Goal: Task Accomplishment & Management: Manage account settings

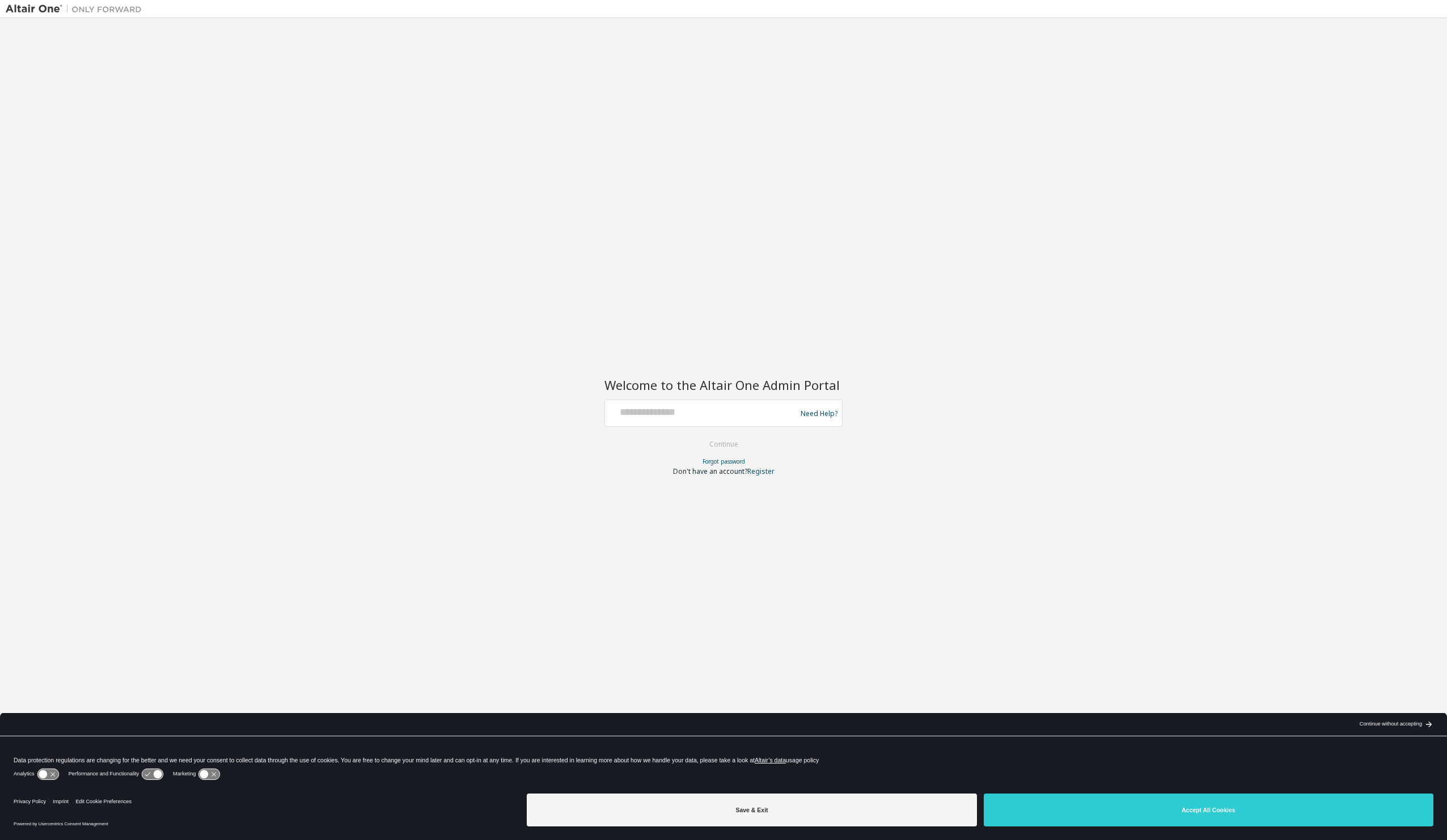
click at [740, 419] on div at bounding box center [702, 413] width 186 height 22
click at [712, 413] on input "text" at bounding box center [702, 411] width 186 height 16
type input "**********"
click at [717, 442] on button "Continue" at bounding box center [724, 444] width 53 height 17
